Goal: Task Accomplishment & Management: Complete application form

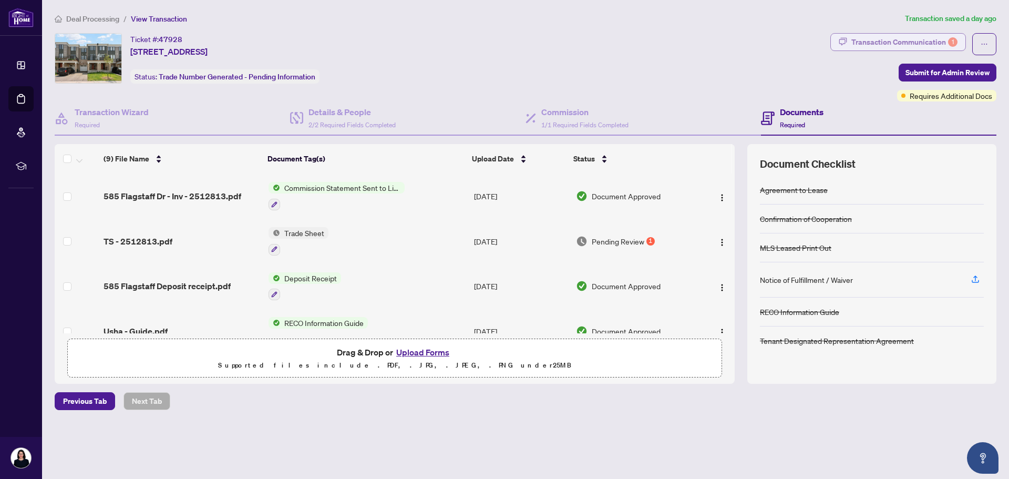
click at [915, 40] on div "Transaction Communication 1" at bounding box center [905, 42] width 106 height 17
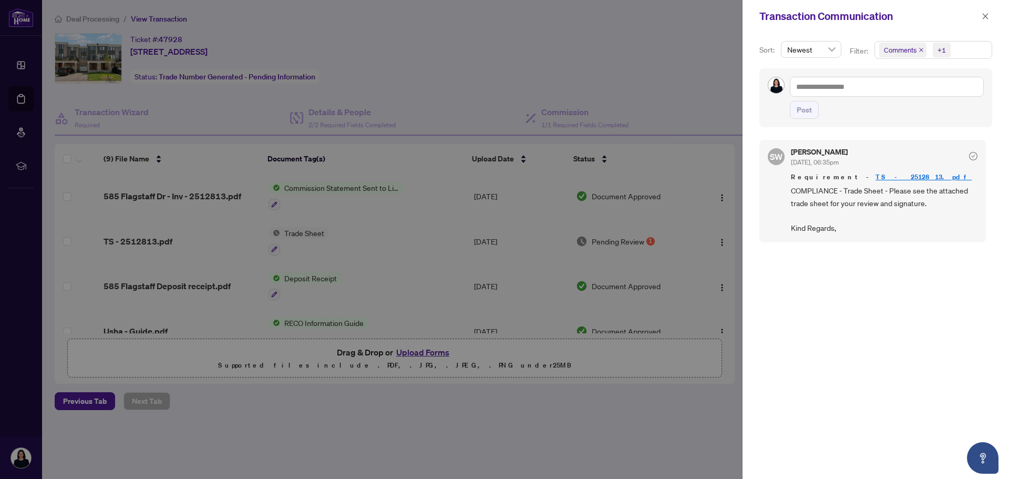
click at [289, 233] on div at bounding box center [504, 239] width 1009 height 479
click at [876, 175] on link "TS - 2512813.pdf" at bounding box center [924, 176] width 96 height 9
click at [983, 15] on icon "close" at bounding box center [985, 16] width 7 height 7
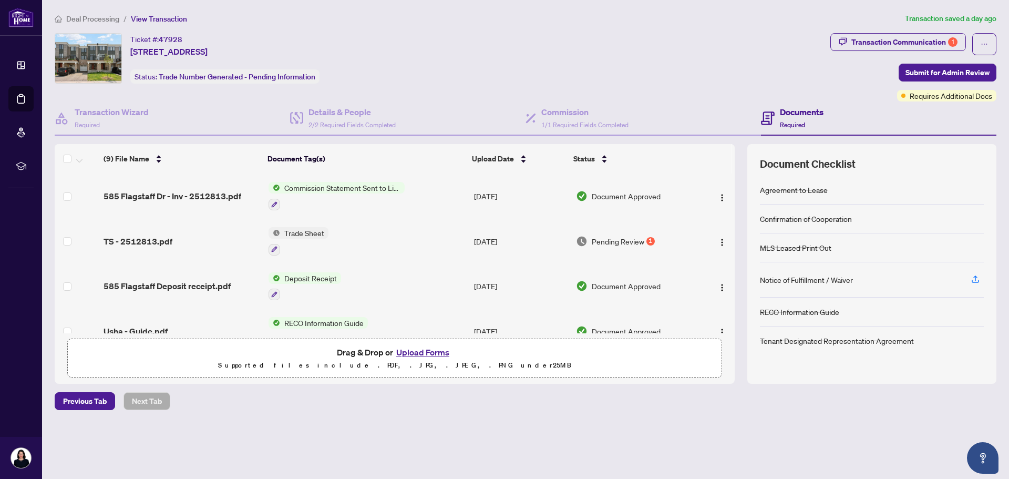
click at [420, 347] on button "Upload Forms" at bounding box center [422, 352] width 59 height 14
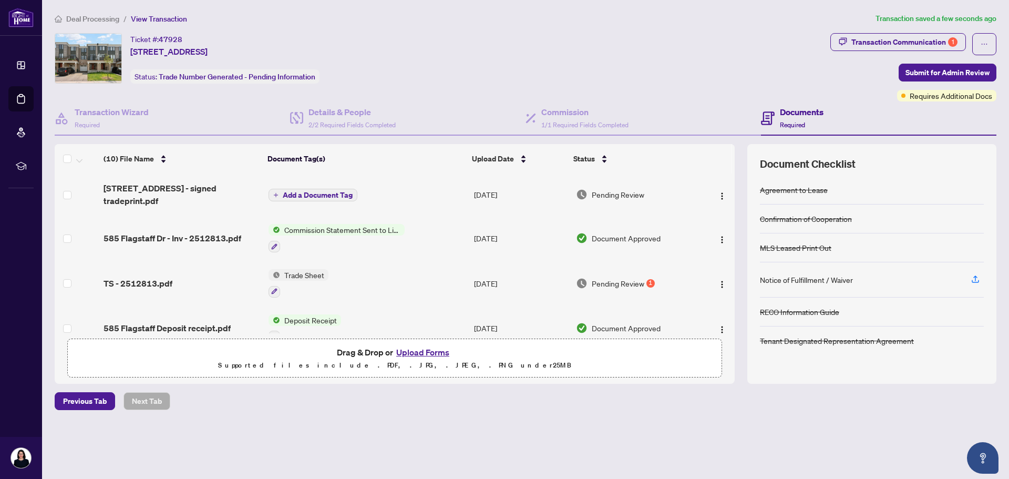
click at [299, 192] on span "Add a Document Tag" at bounding box center [318, 194] width 70 height 7
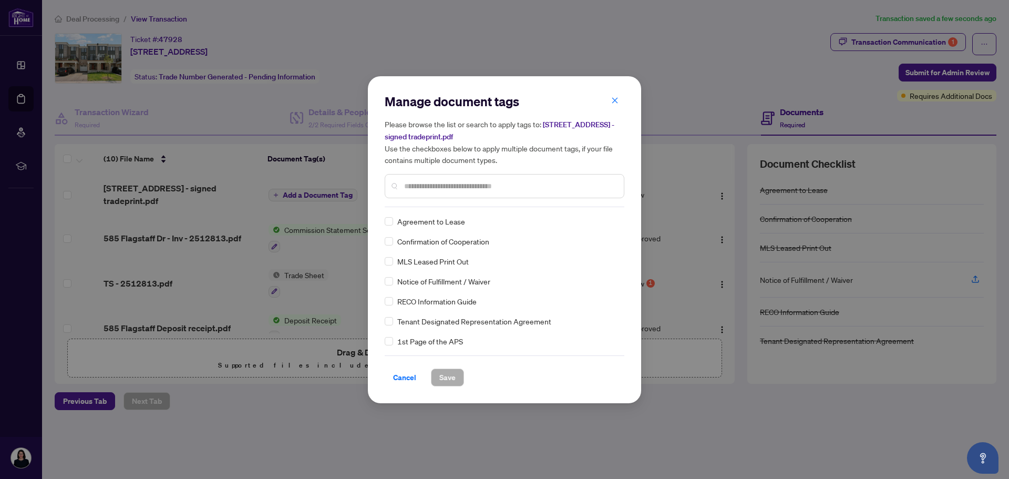
click at [421, 204] on div "Manage document tags Please browse the list or search to apply tags to: 585 Fla…" at bounding box center [505, 150] width 240 height 114
click at [426, 187] on input "text" at bounding box center [509, 186] width 211 height 12
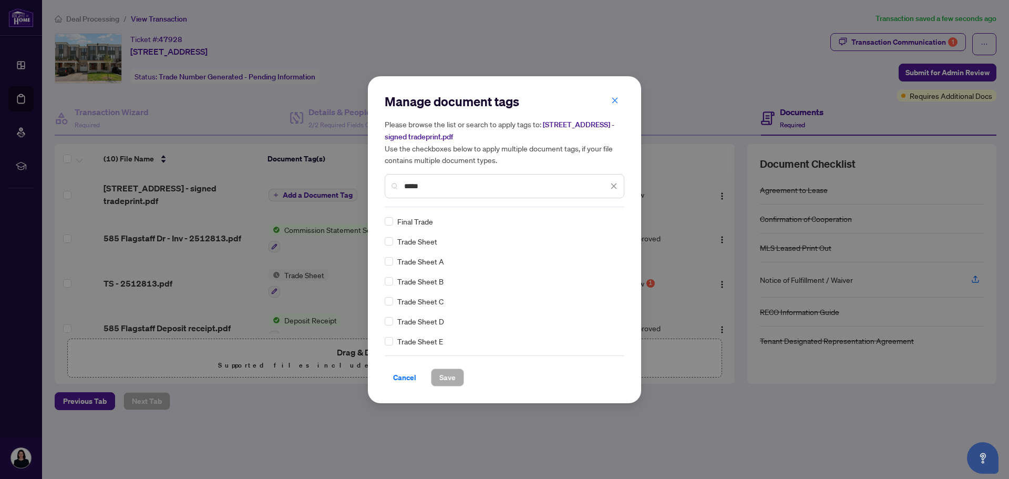
type input "*****"
click at [459, 376] on button "Save" at bounding box center [447, 378] width 33 height 18
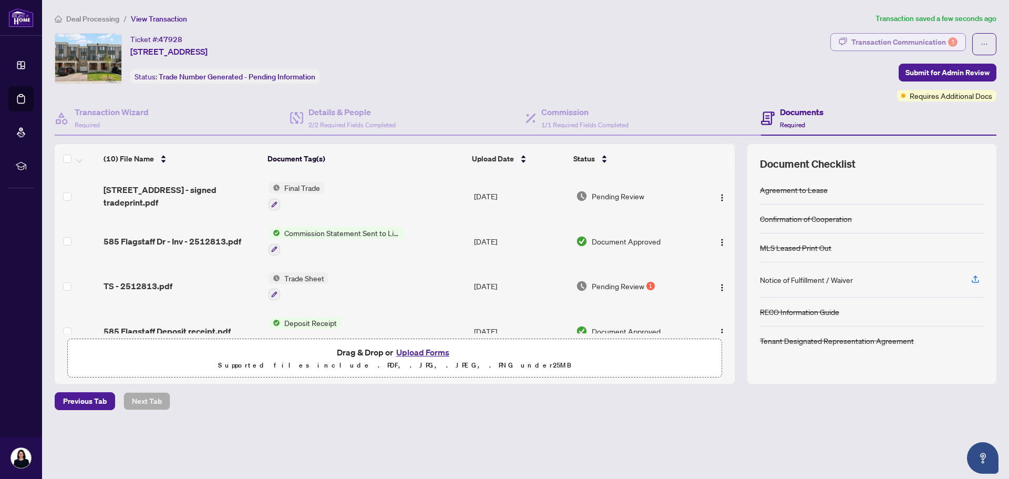
click at [889, 43] on div "Transaction Communication 1" at bounding box center [905, 42] width 106 height 17
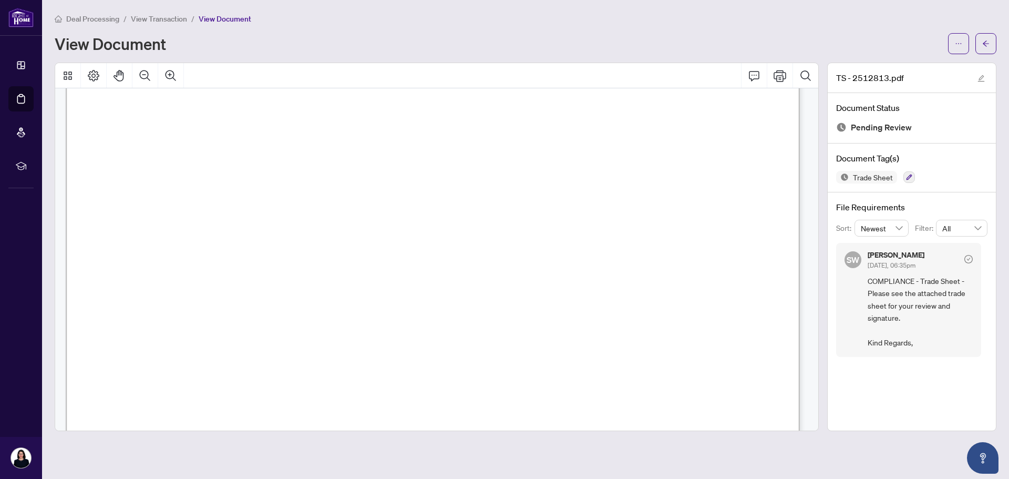
scroll to position [193, 0]
click at [777, 78] on icon "Print" at bounding box center [780, 76] width 13 height 12
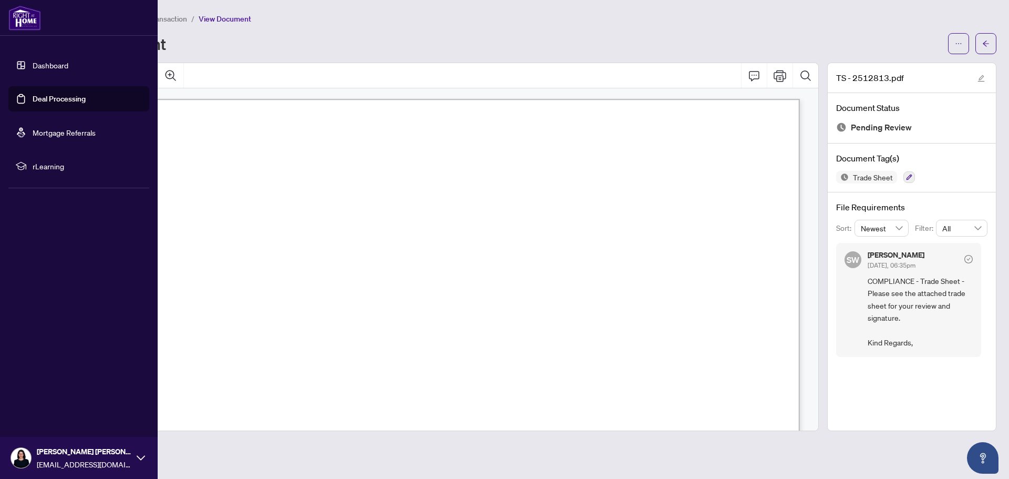
click at [33, 96] on link "Deal Processing" at bounding box center [59, 98] width 53 height 9
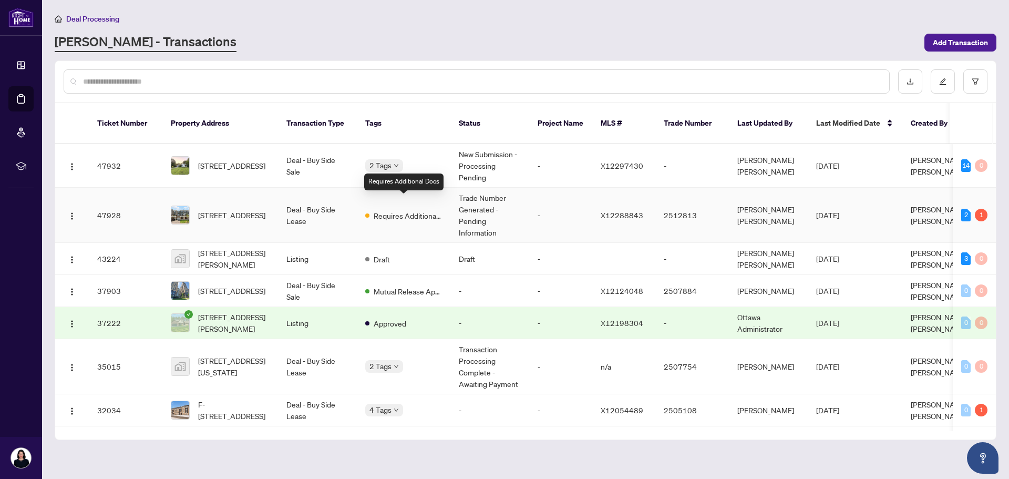
click at [407, 210] on span "Requires Additional Docs" at bounding box center [408, 216] width 68 height 12
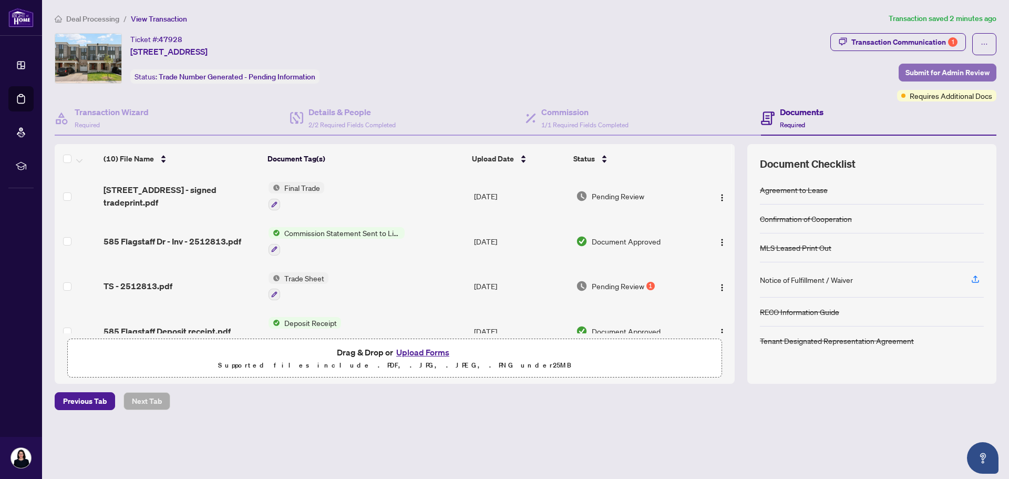
click at [964, 72] on span "Submit for Admin Review" at bounding box center [948, 72] width 84 height 17
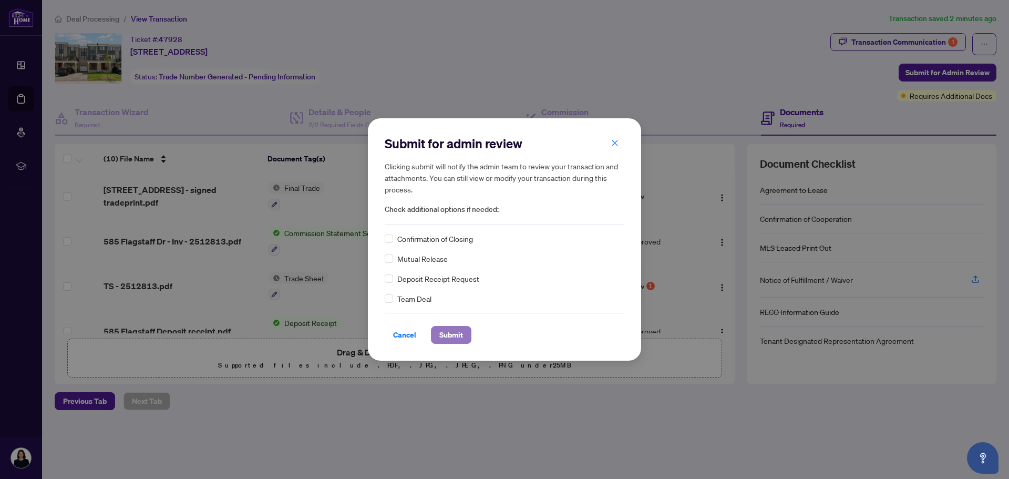
click at [461, 339] on span "Submit" at bounding box center [452, 335] width 24 height 17
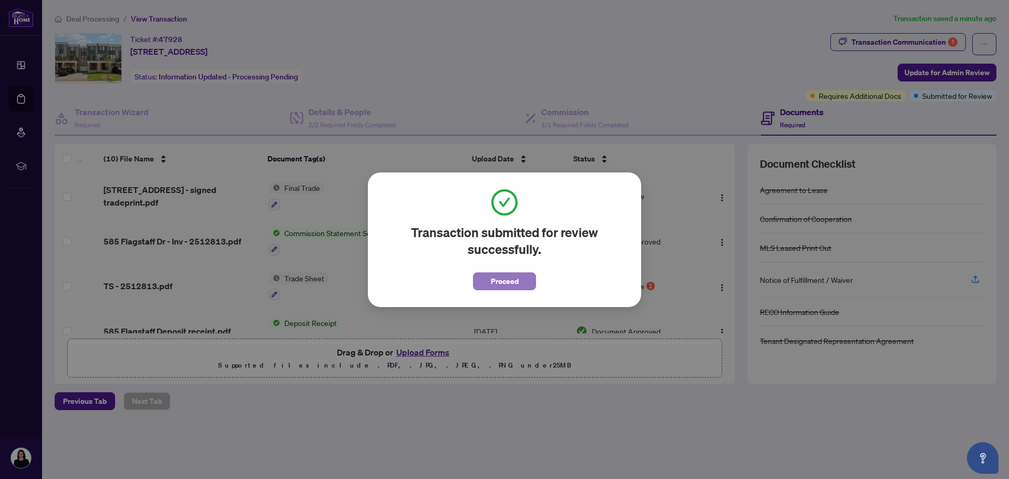
click at [508, 282] on span "Proceed" at bounding box center [505, 281] width 28 height 17
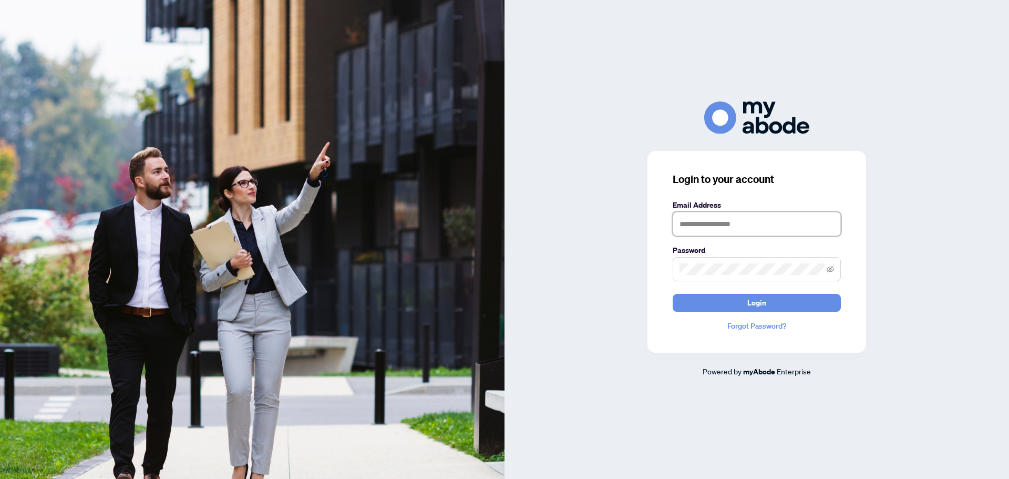
click at [733, 227] on input "text" at bounding box center [757, 224] width 168 height 24
type input "**********"
click at [673, 294] on button "Login" at bounding box center [757, 303] width 168 height 18
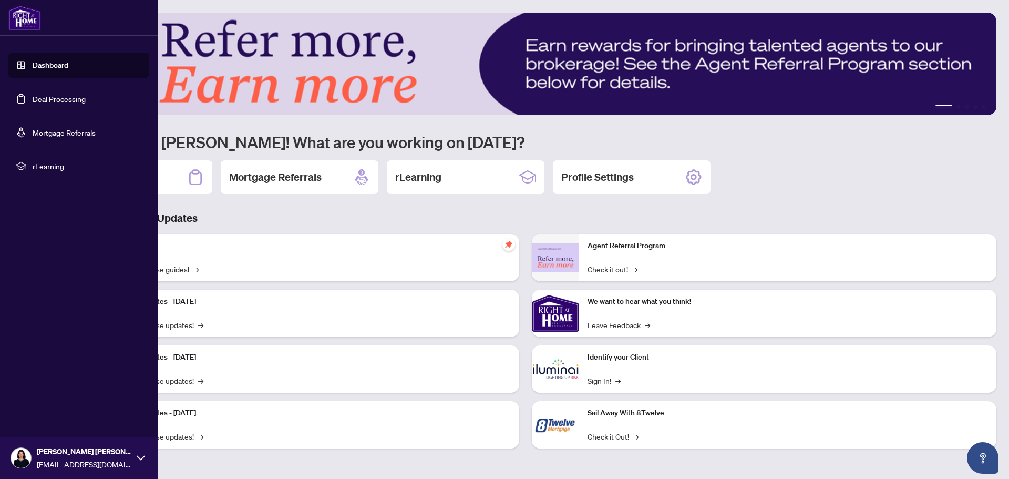
click at [45, 98] on link "Deal Processing" at bounding box center [59, 98] width 53 height 9
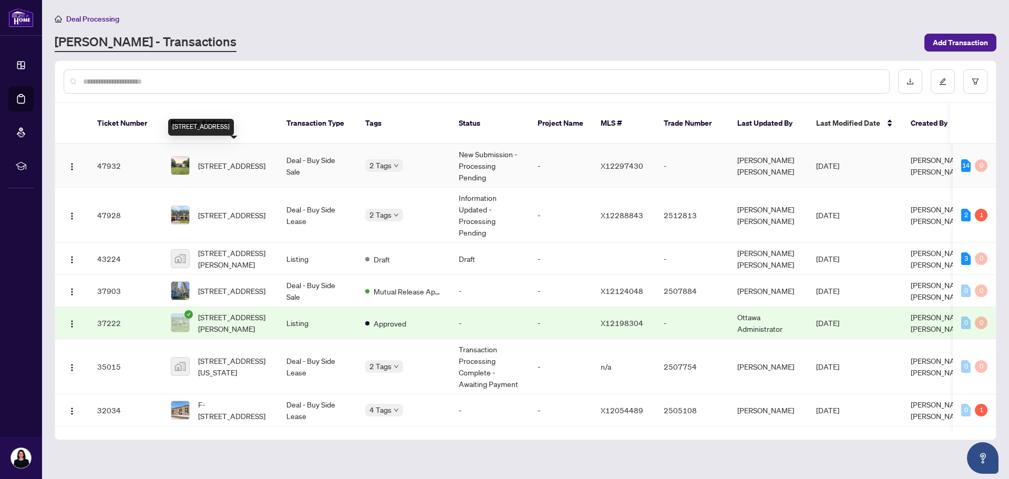
click at [265, 160] on span "[STREET_ADDRESS]" at bounding box center [231, 166] width 67 height 12
